Goal: Book appointment/travel/reservation

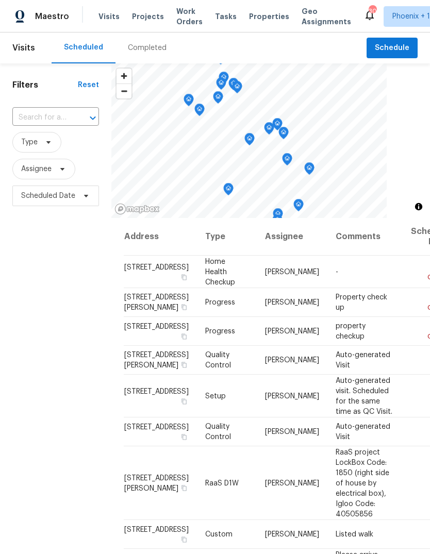
click at [93, 117] on icon "Open" at bounding box center [93, 118] width 12 height 12
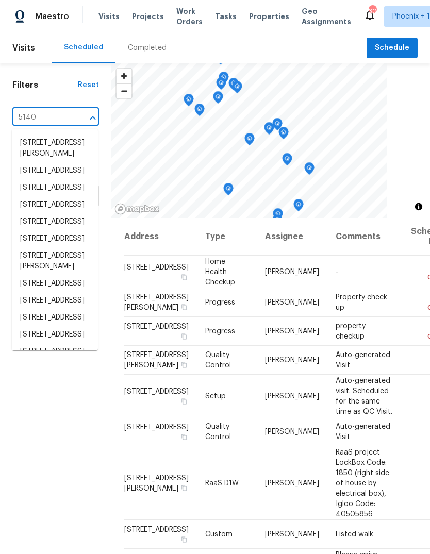
scroll to position [225, 0]
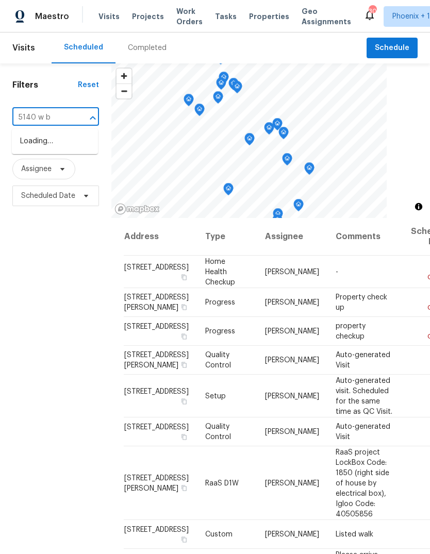
type input "5140 w be"
click at [71, 149] on li "5140 W Bent Tree Dr, Phoenix, AZ 85083" at bounding box center [55, 142] width 86 height 18
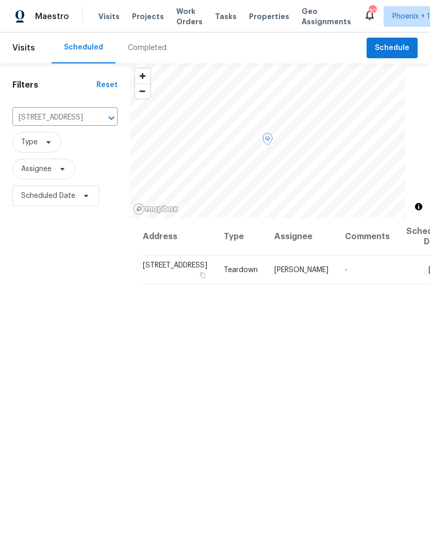
click at [0, 0] on icon at bounding box center [0, 0] width 0 height 0
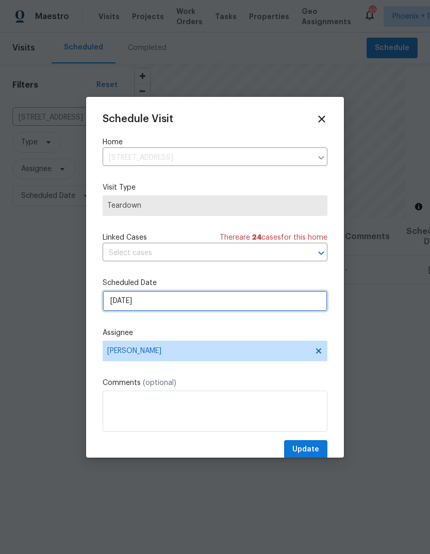
click at [151, 301] on input "9/14/2025" at bounding box center [215, 301] width 225 height 21
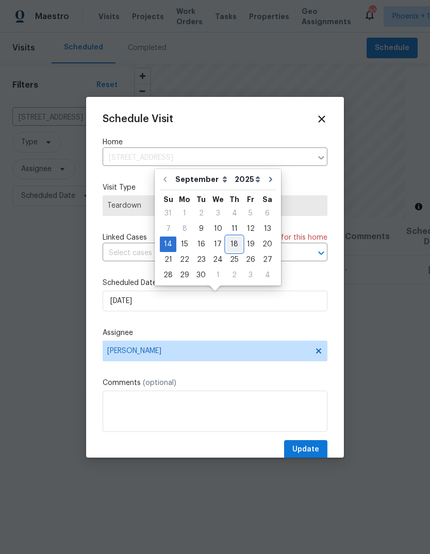
click at [227, 245] on div "18" at bounding box center [234, 244] width 16 height 14
type input "9/18/2025"
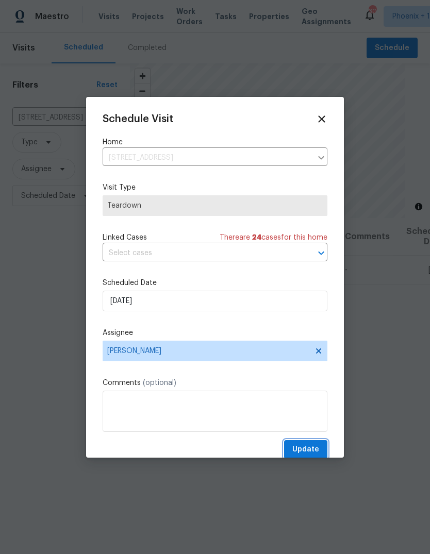
click at [315, 448] on span "Update" at bounding box center [305, 449] width 27 height 13
